Goal: Information Seeking & Learning: Find specific page/section

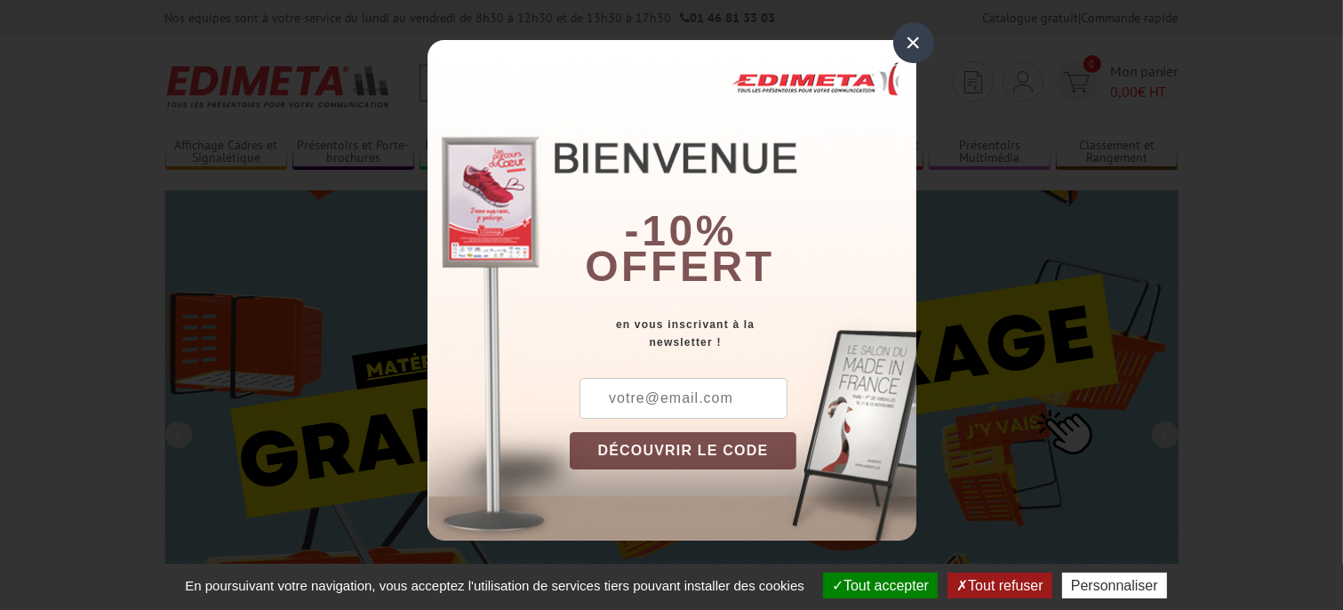
click at [912, 34] on div "×" at bounding box center [913, 42] width 41 height 41
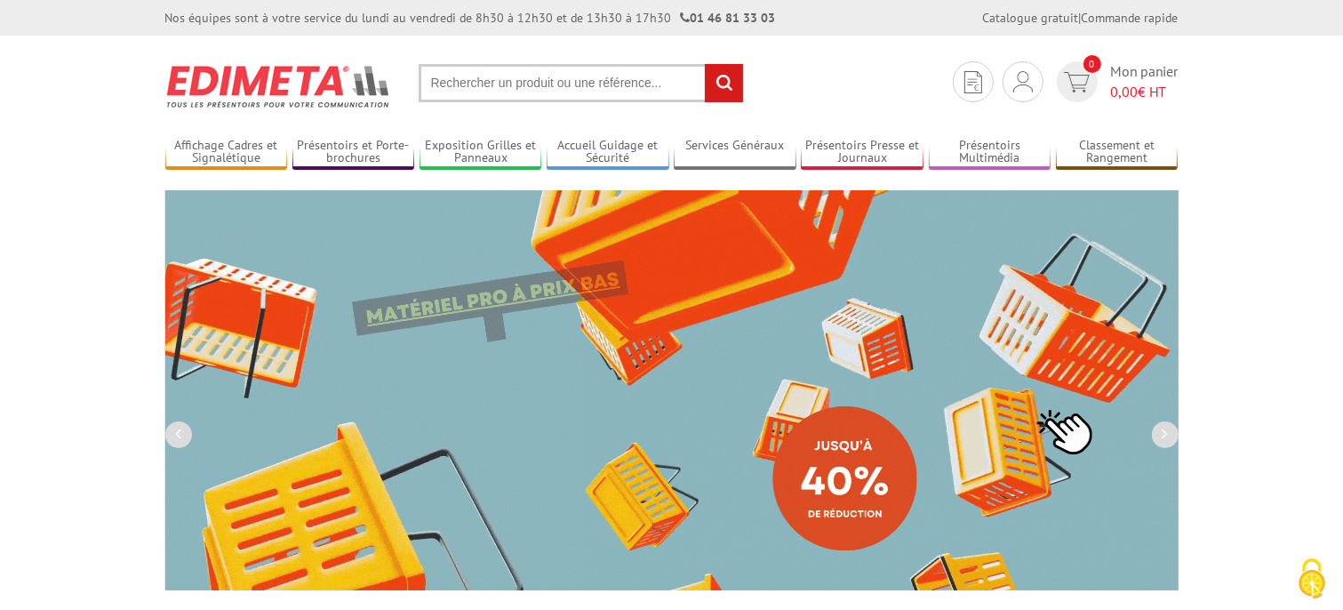
drag, startPoint x: 963, startPoint y: 343, endPoint x: 999, endPoint y: 372, distance: 46.1
click at [993, 370] on img at bounding box center [671, 390] width 1013 height 400
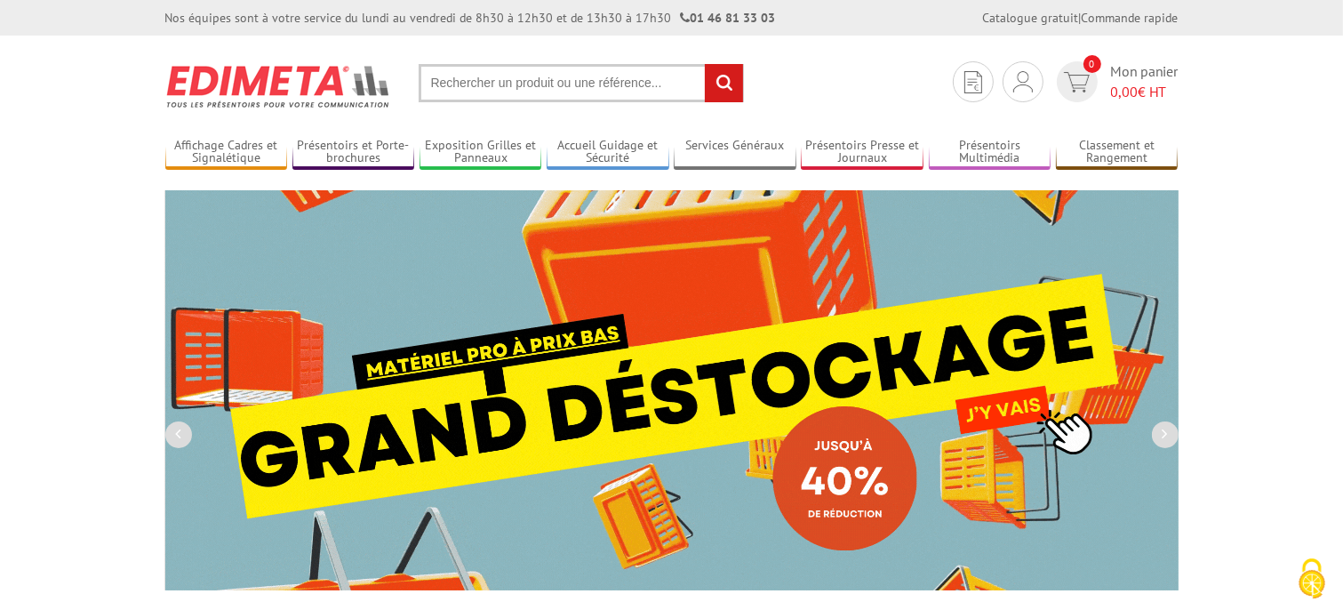
drag, startPoint x: 974, startPoint y: 280, endPoint x: 479, endPoint y: 73, distance: 536.5
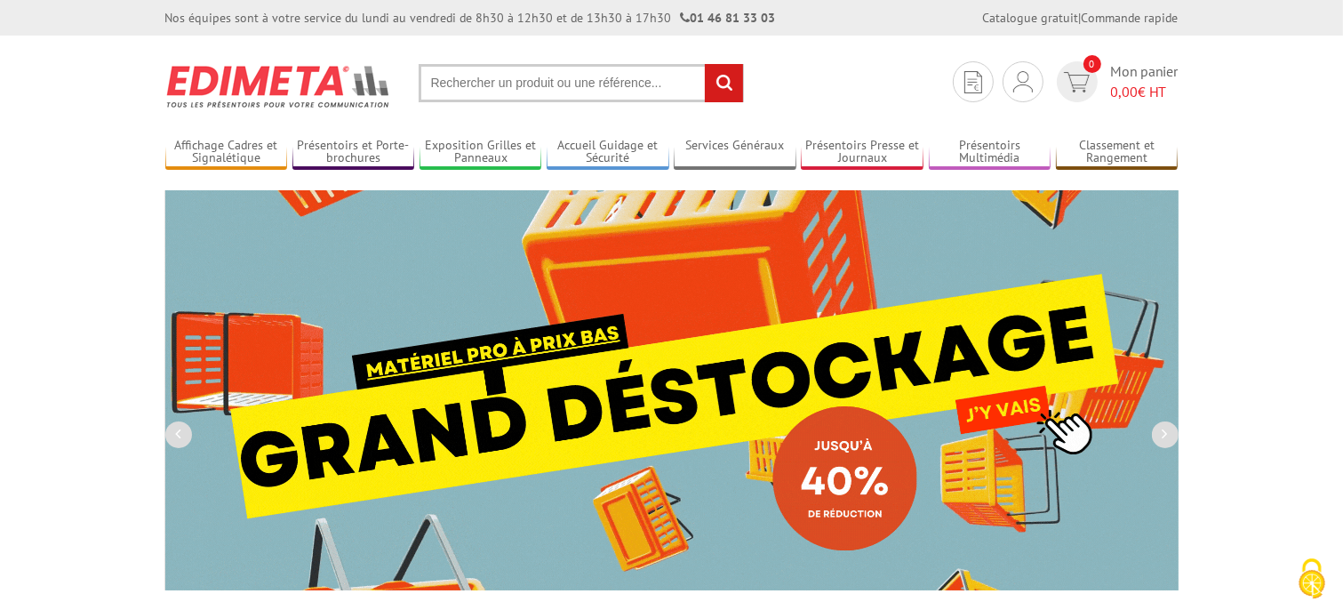
click at [479, 73] on input "text" at bounding box center [581, 83] width 325 height 38
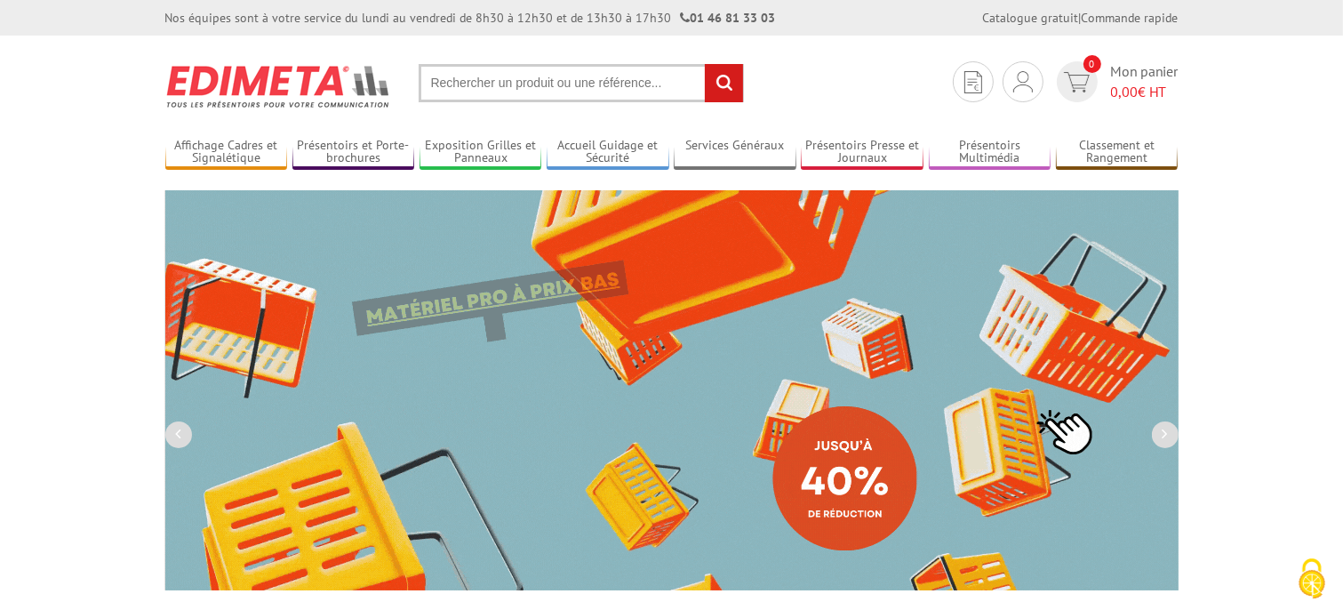
click at [482, 73] on input "text" at bounding box center [581, 83] width 325 height 38
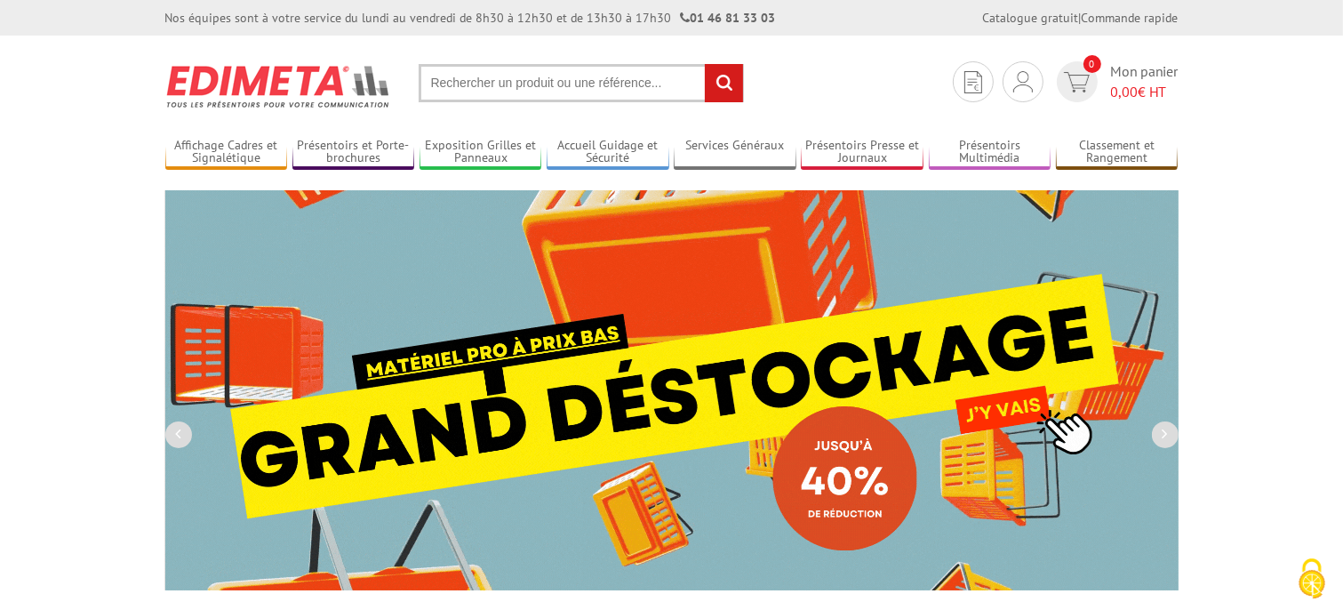
click at [475, 77] on input "text" at bounding box center [581, 83] width 325 height 38
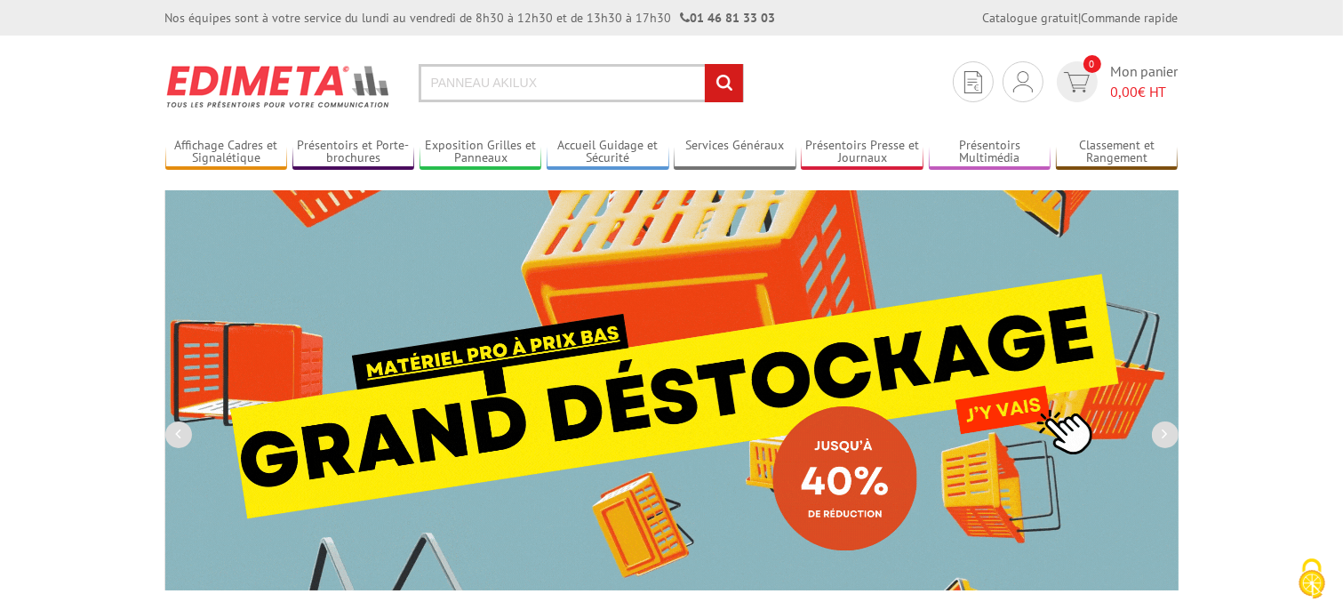
type input "PANNEAU AKILUX"
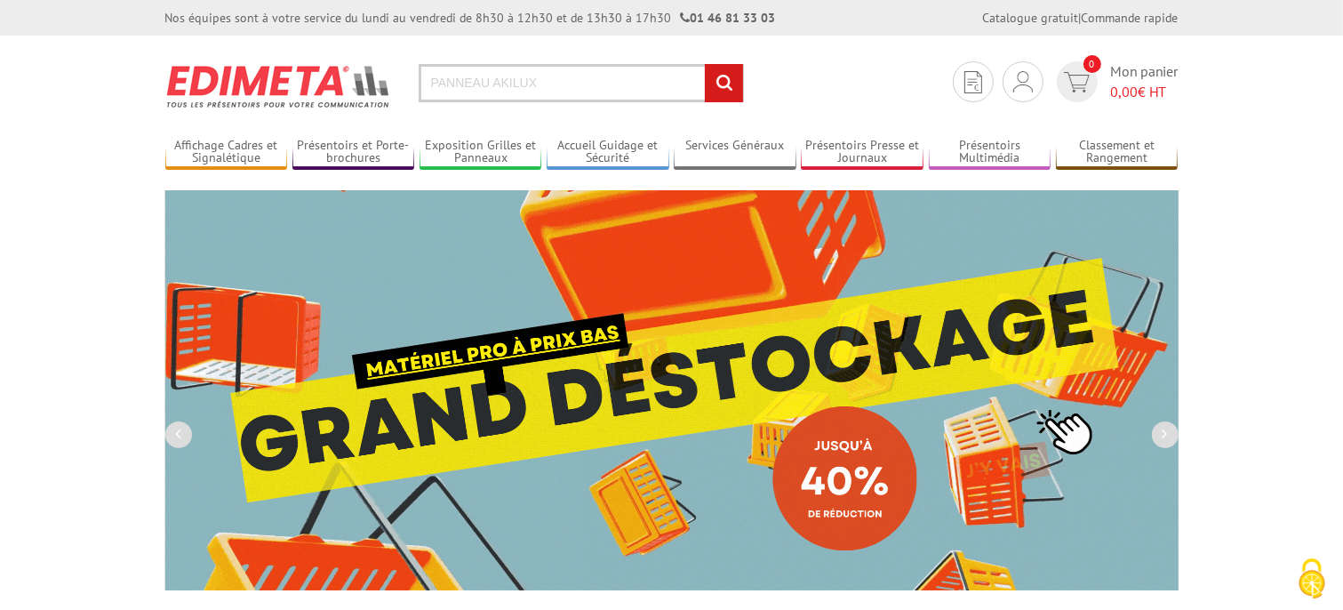
click at [730, 82] on input "rechercher" at bounding box center [724, 83] width 38 height 38
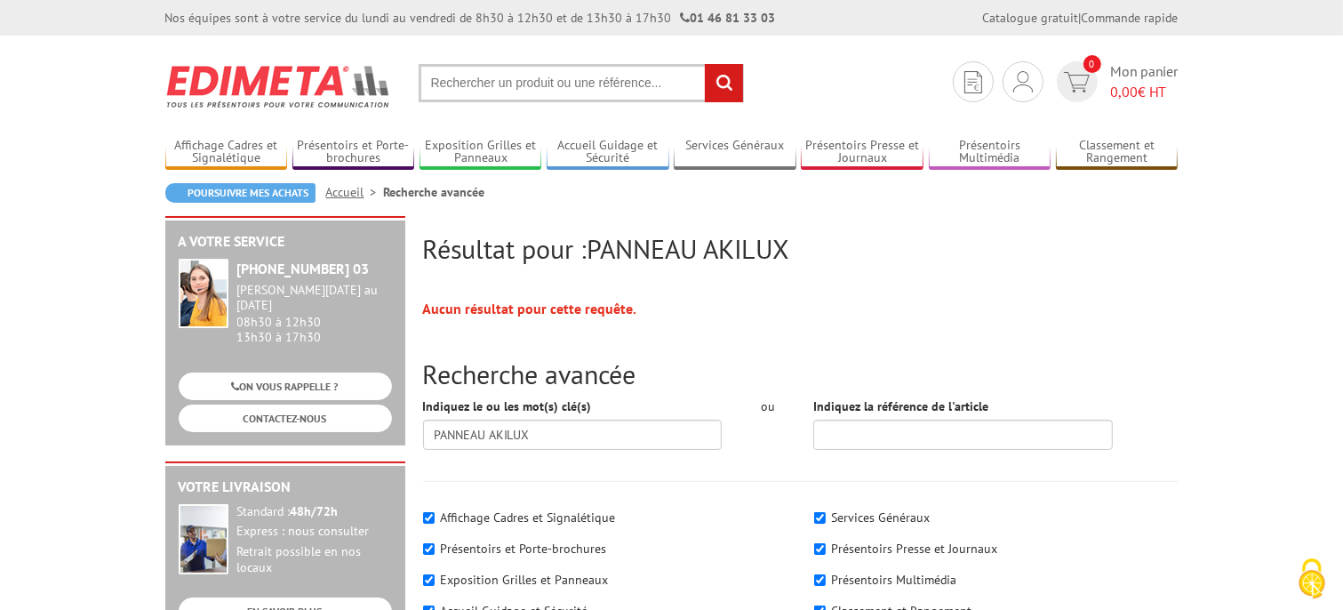
click at [553, 79] on input "text" at bounding box center [581, 83] width 325 height 38
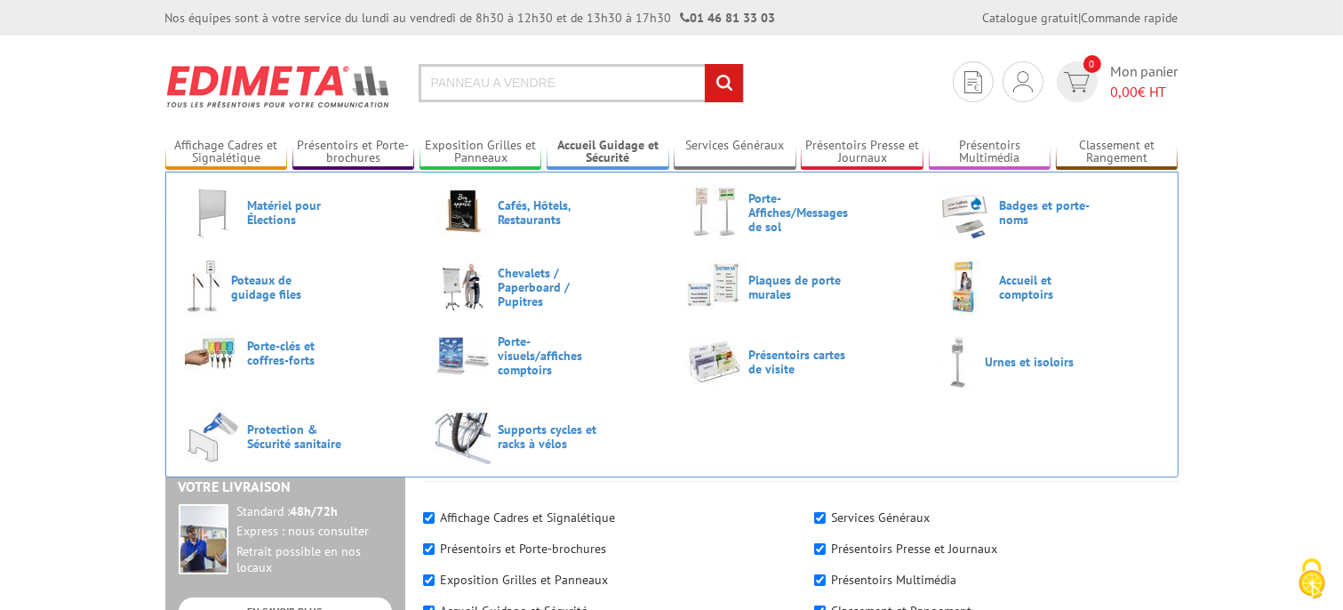
type input "PANNEAU A VENDRE"
click at [705, 64] on input "rechercher" at bounding box center [724, 83] width 38 height 38
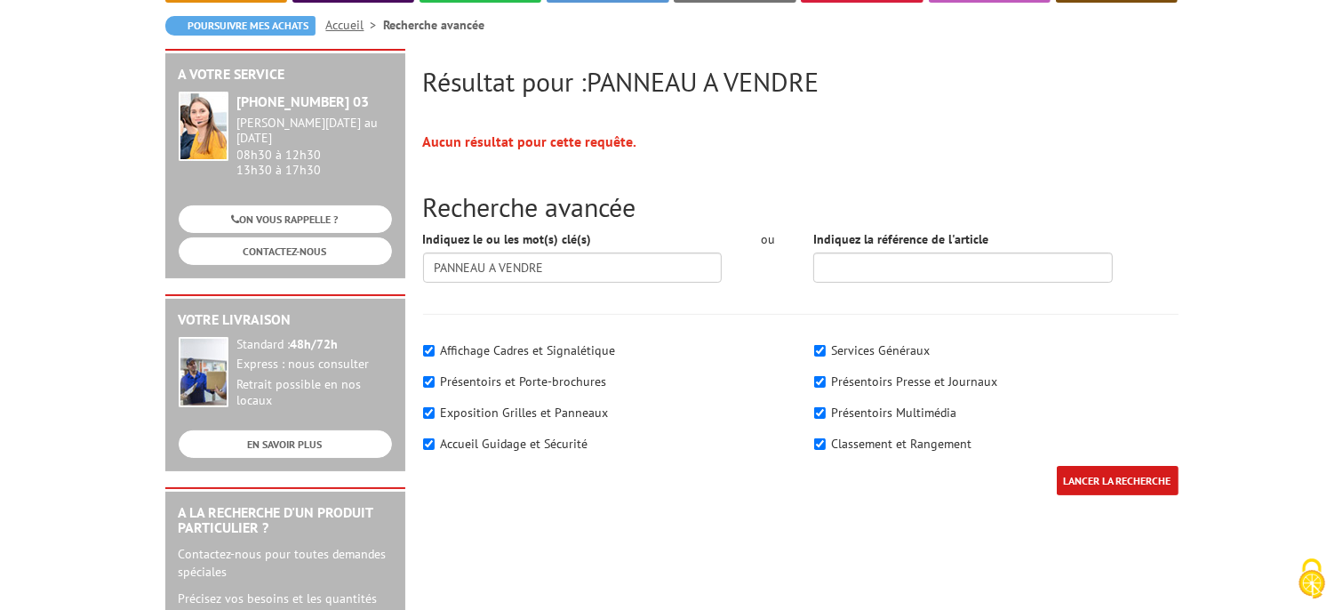
scroll to position [178, 0]
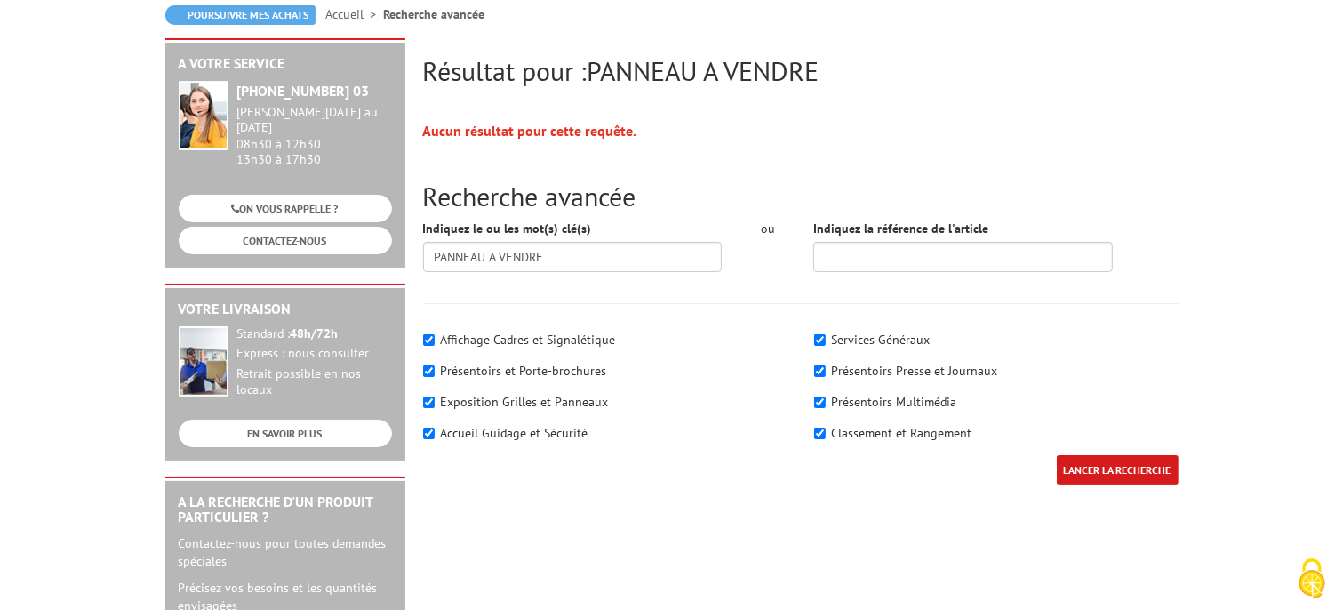
click at [1134, 466] on input "LANCER LA RECHERCHE" at bounding box center [1118, 469] width 122 height 29
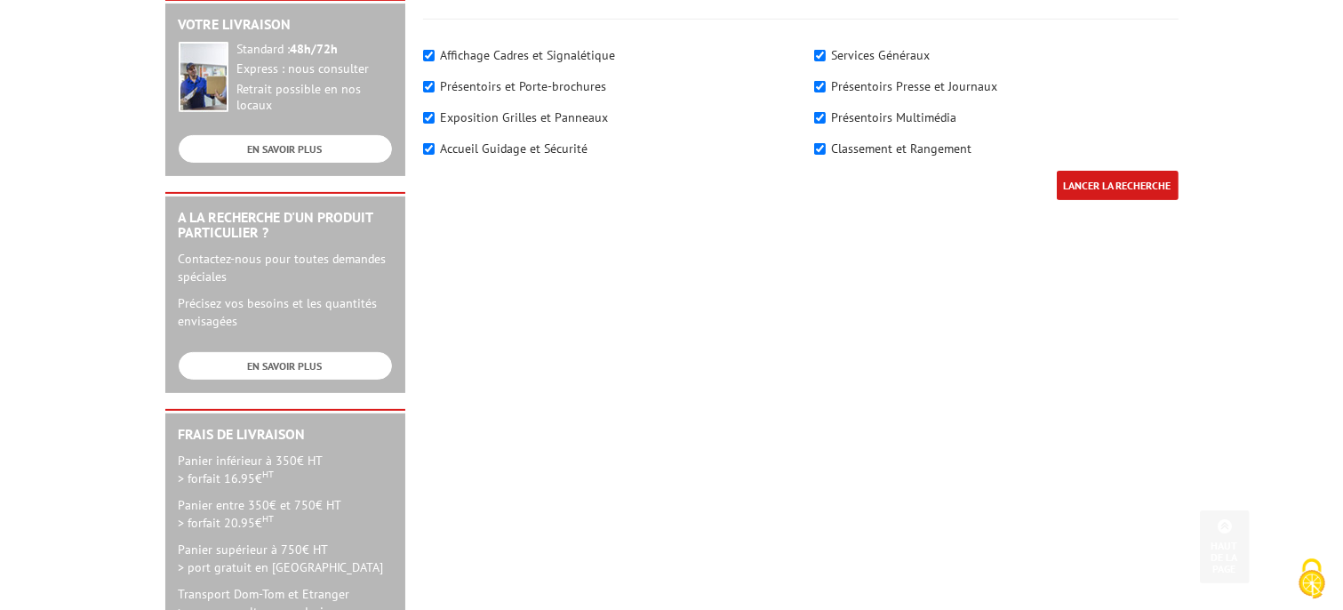
scroll to position [622, 0]
